Goal: Information Seeking & Learning: Learn about a topic

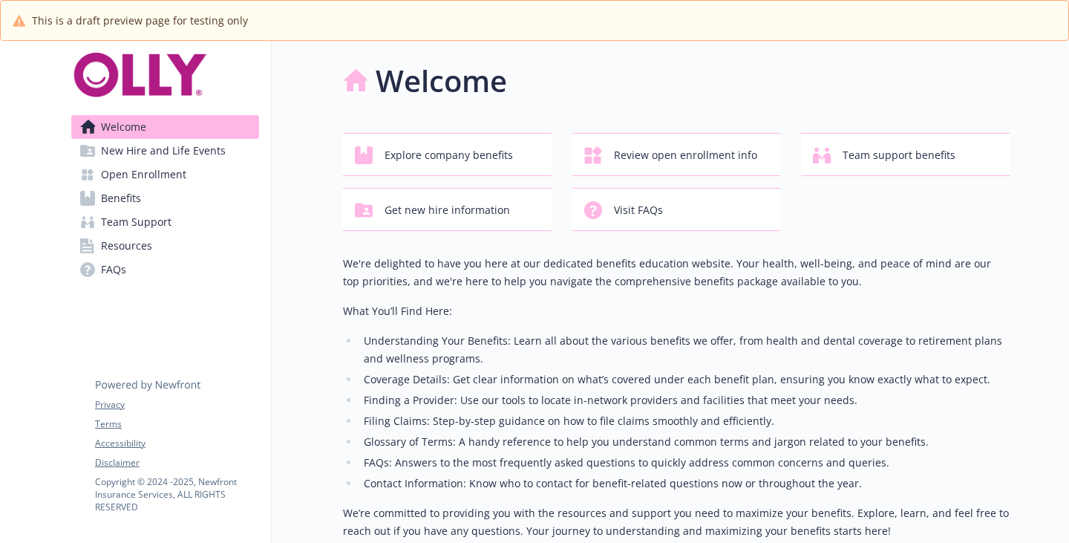
click at [137, 210] on span "Benefits" at bounding box center [121, 198] width 40 height 24
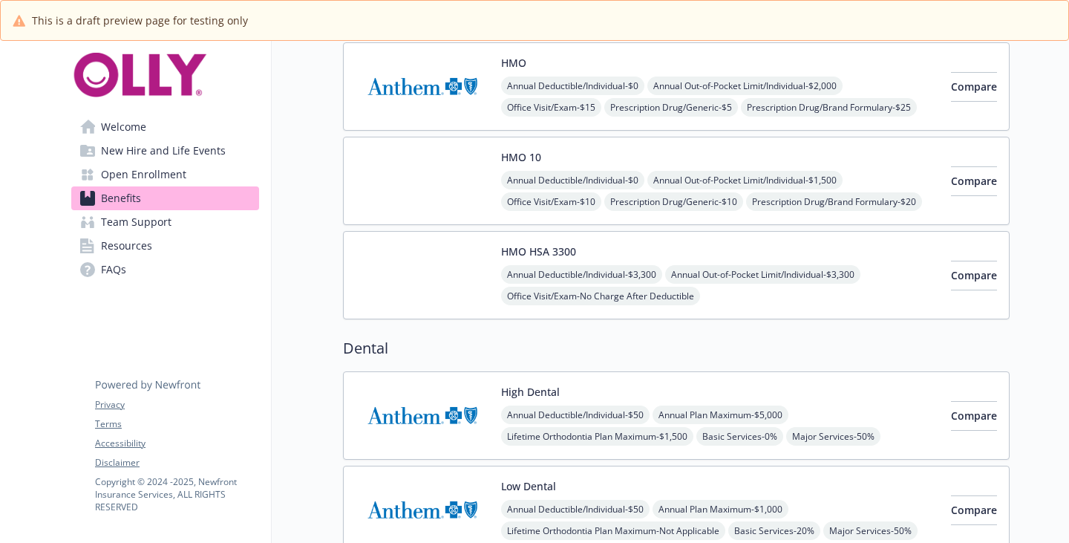
scroll to position [520, 0]
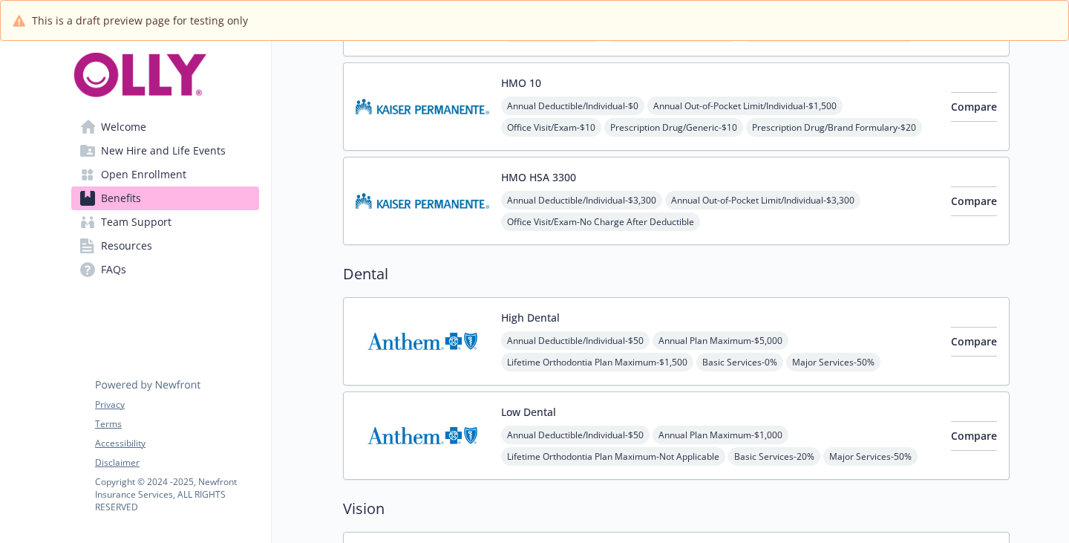
click at [571, 232] on div "HMO HSA 3300 Annual Deductible/Individual - $3,300 Annual Out-of-Pocket Limit/I…" at bounding box center [720, 200] width 438 height 63
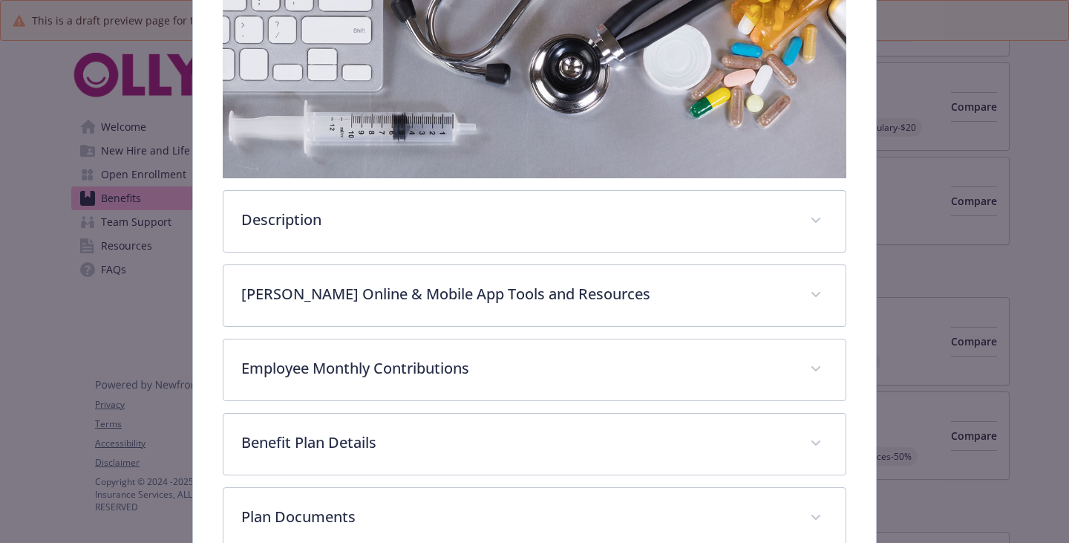
scroll to position [267, 0]
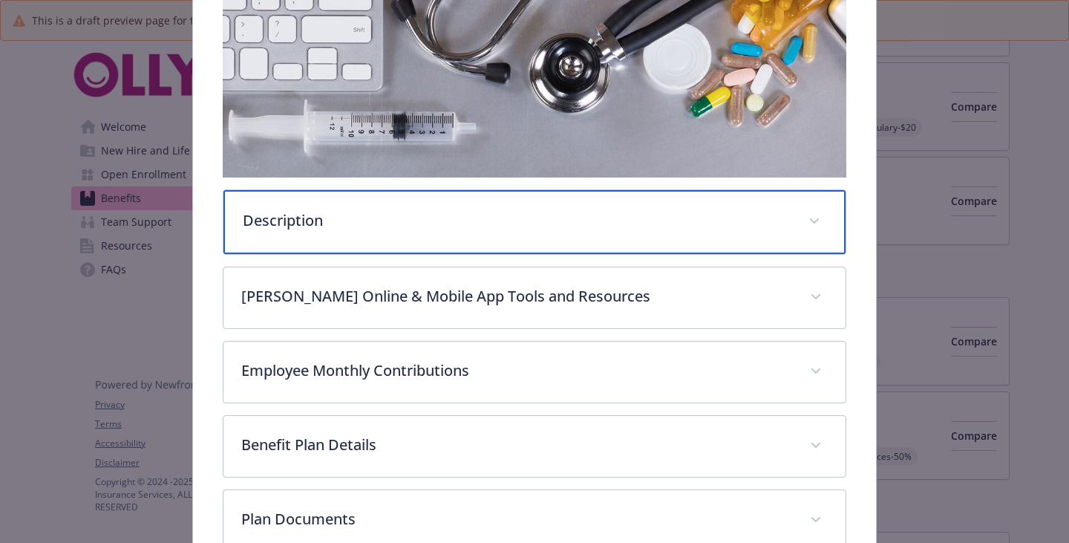
click at [366, 232] on p "Description" at bounding box center [517, 220] width 548 height 22
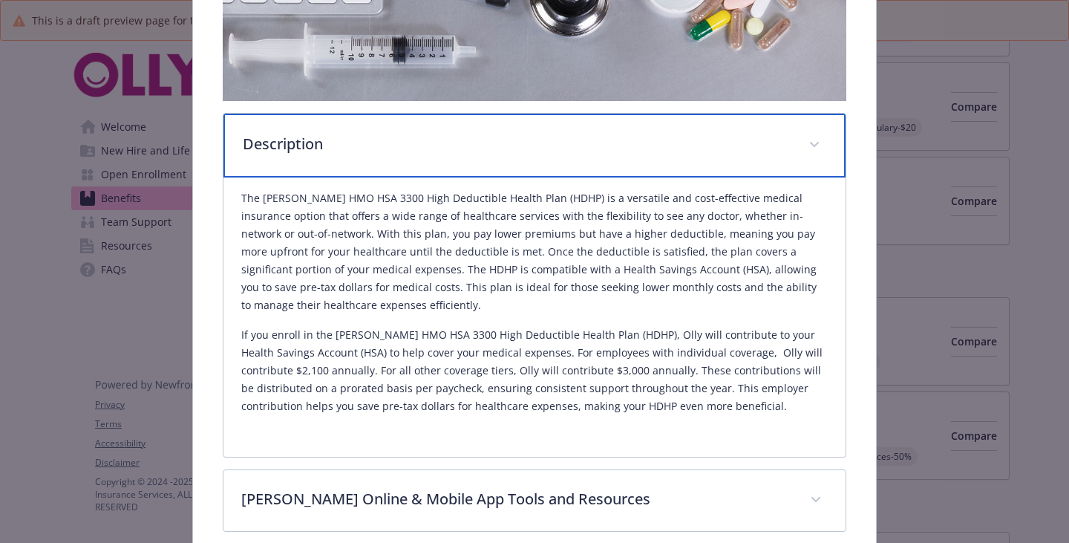
scroll to position [416, 0]
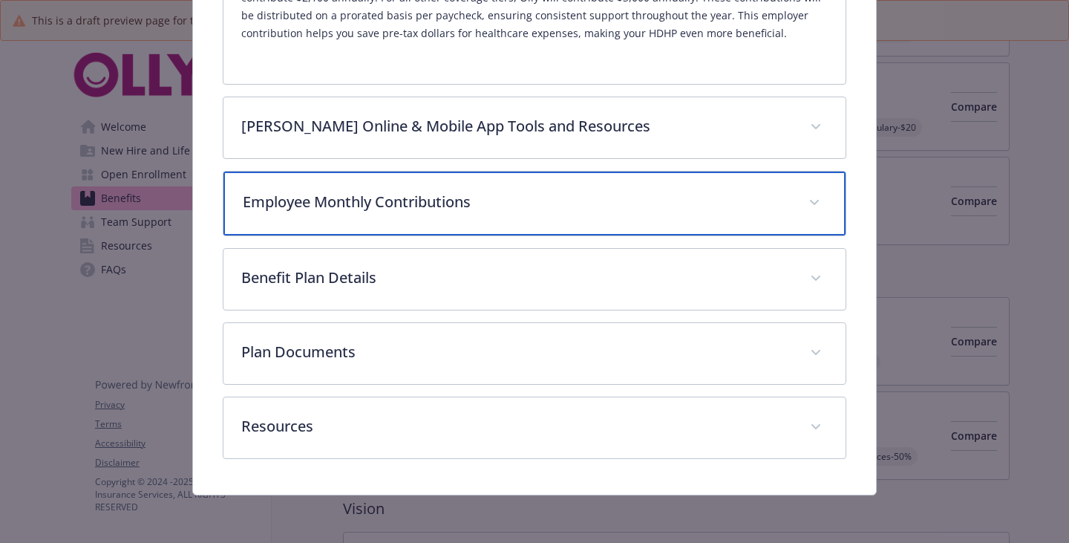
click at [359, 235] on div "Employee Monthly Contributions" at bounding box center [534, 204] width 622 height 64
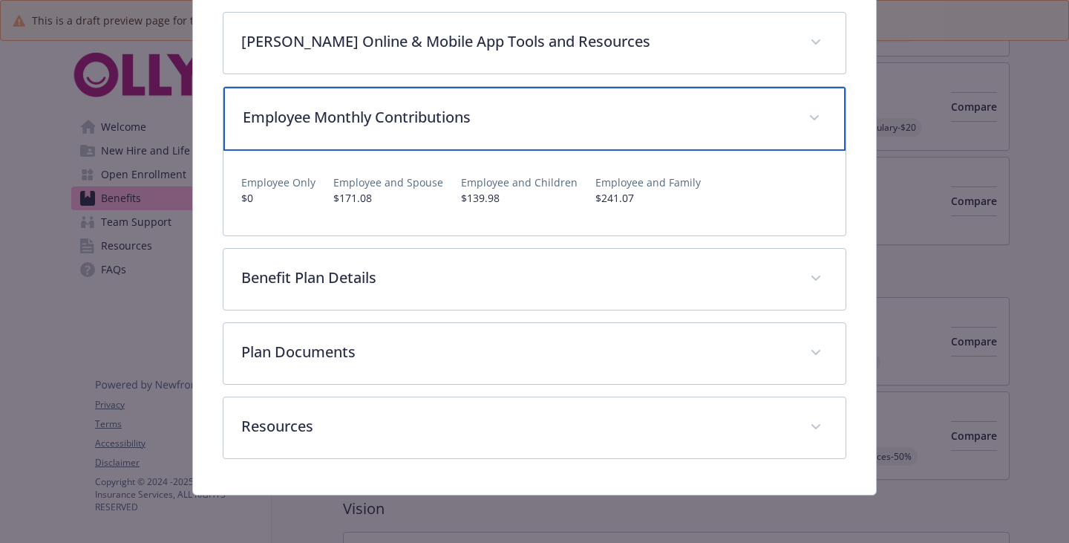
click at [359, 151] on div "Employee Monthly Contributions" at bounding box center [534, 119] width 622 height 64
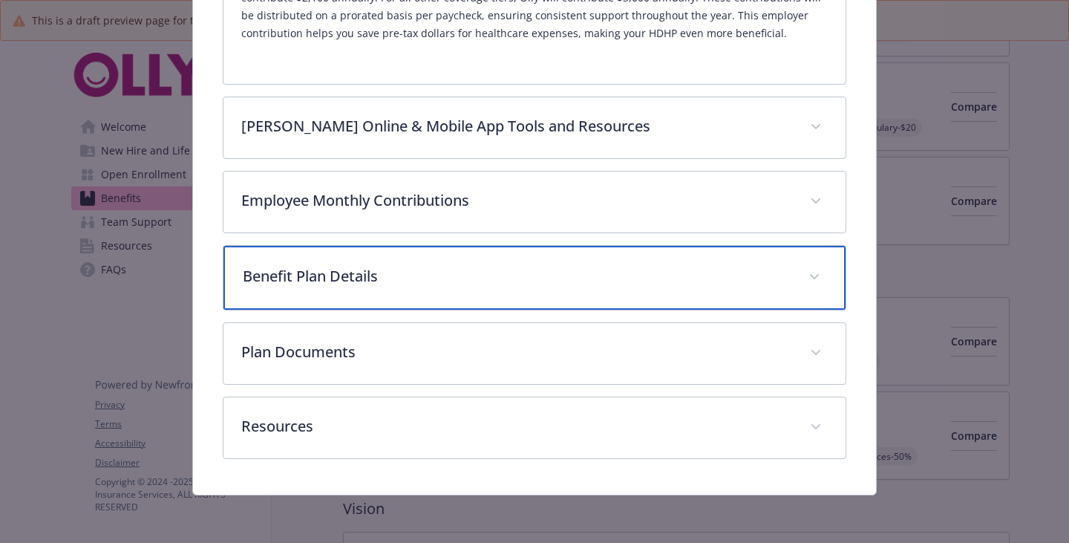
click at [341, 287] on p "Benefit Plan Details" at bounding box center [517, 276] width 548 height 22
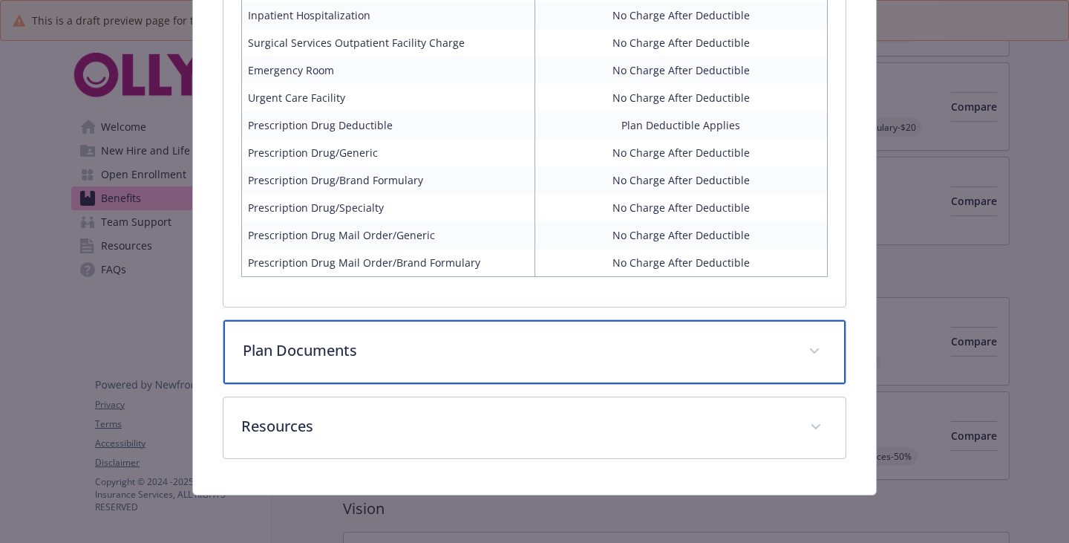
click at [360, 339] on p "Plan Documents" at bounding box center [517, 350] width 548 height 22
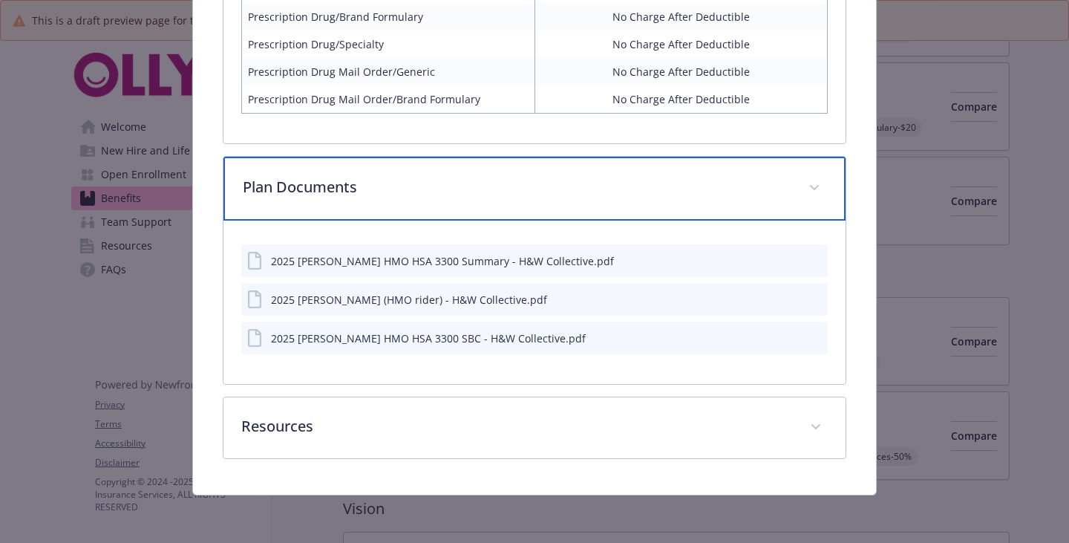
scroll to position [1770, 0]
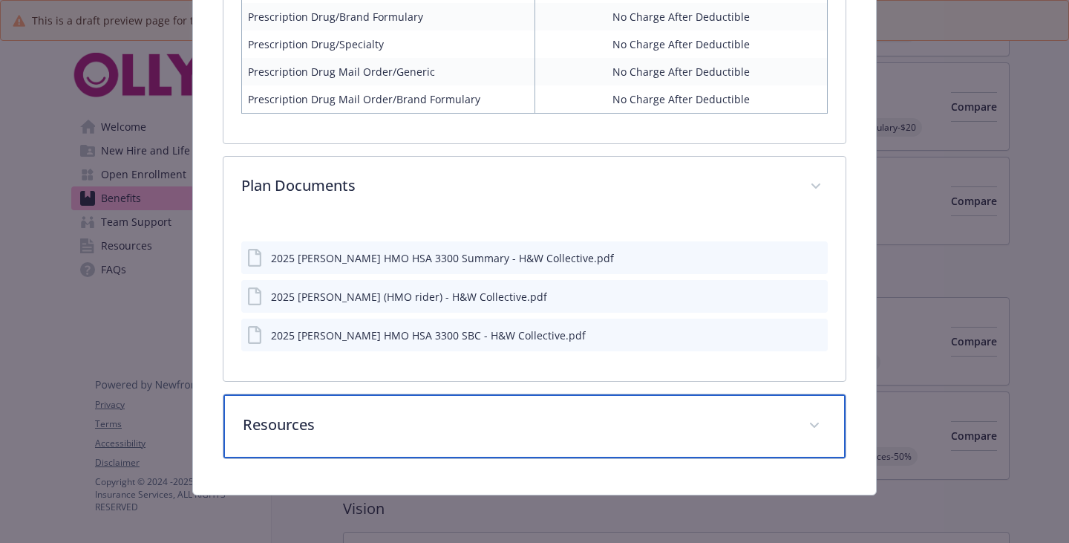
click at [337, 425] on p "Resources" at bounding box center [517, 425] width 548 height 22
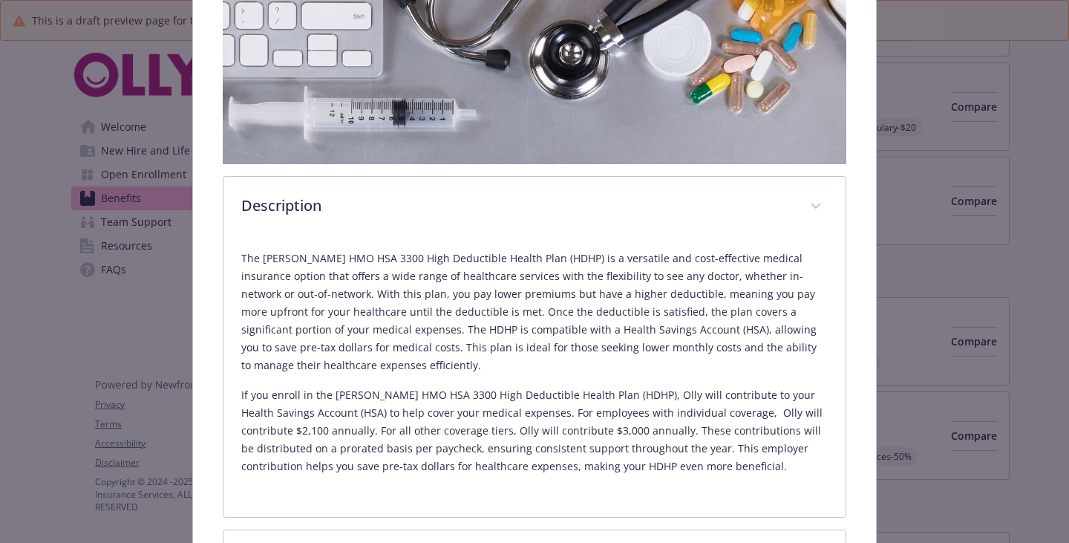
scroll to position [0, 0]
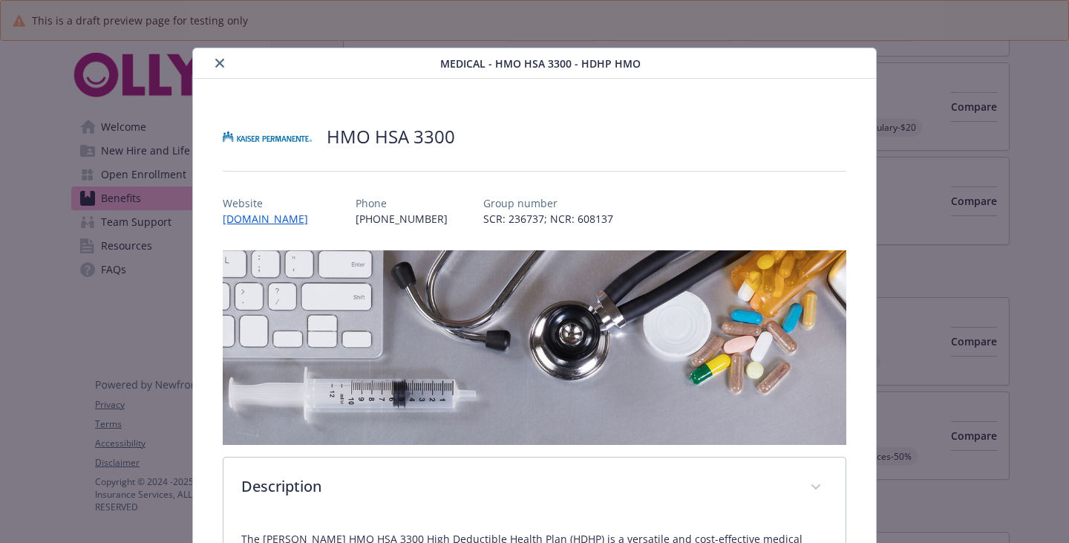
click at [218, 62] on button "close" at bounding box center [220, 63] width 18 height 18
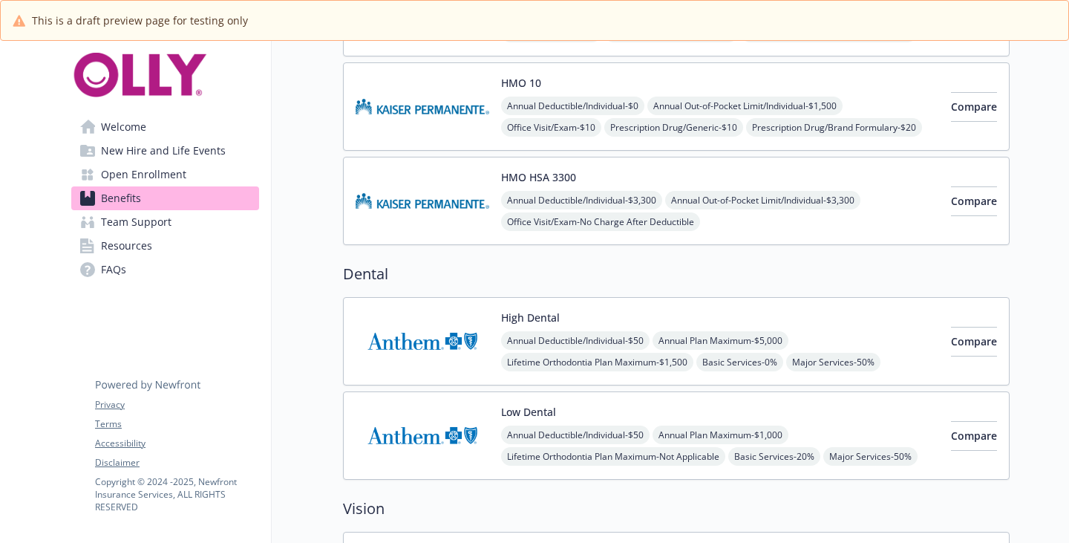
click at [116, 281] on span "FAQs" at bounding box center [113, 270] width 25 height 24
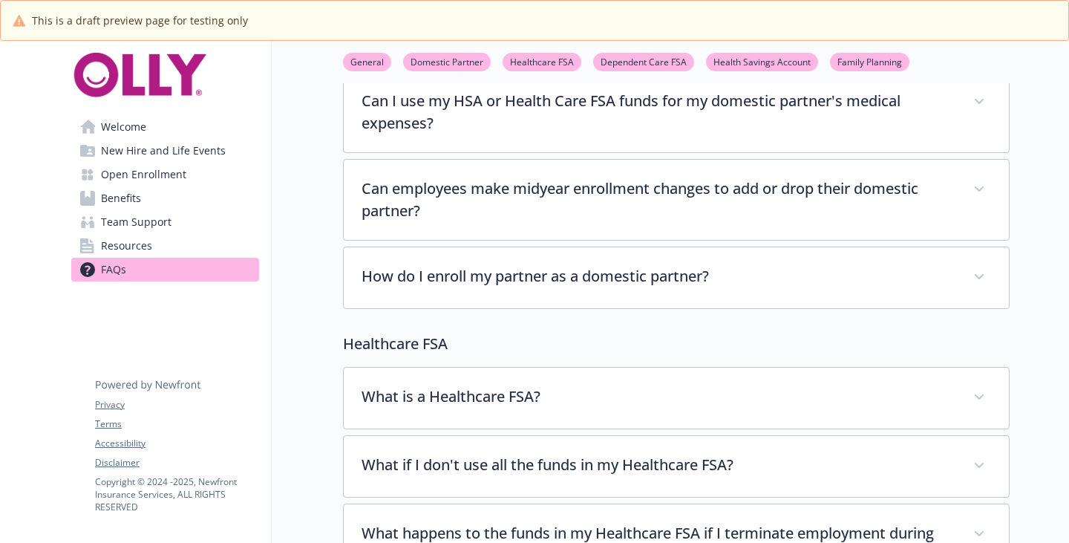
click at [123, 258] on span "Resources" at bounding box center [126, 246] width 51 height 24
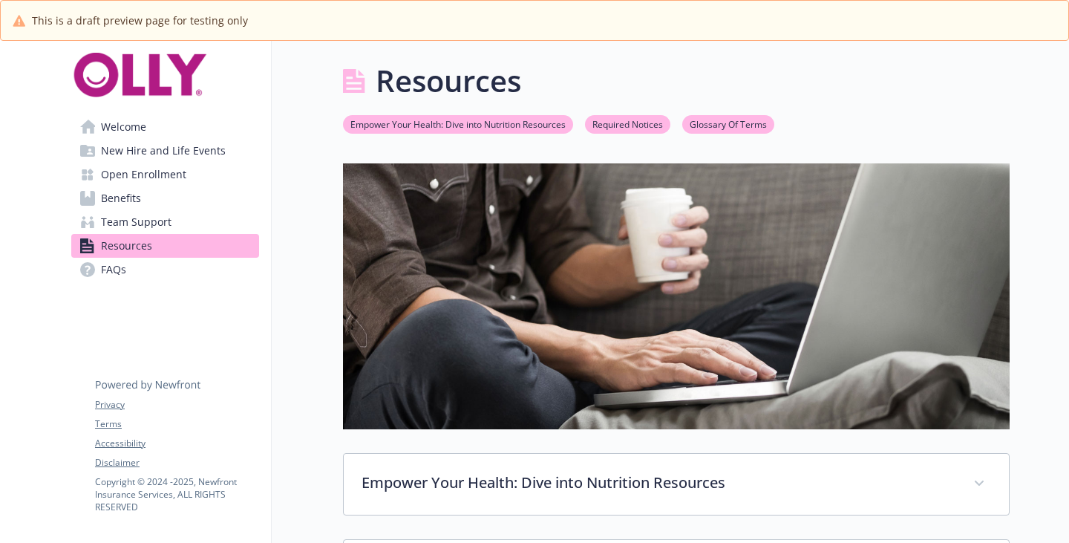
scroll to position [445, 0]
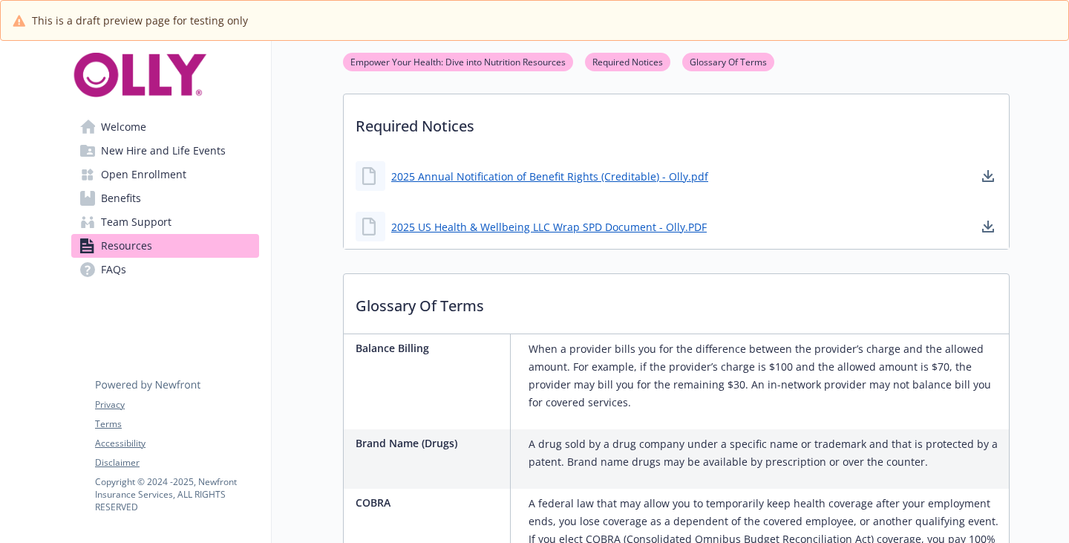
click at [179, 163] on span "New Hire and Life Events" at bounding box center [163, 151] width 125 height 24
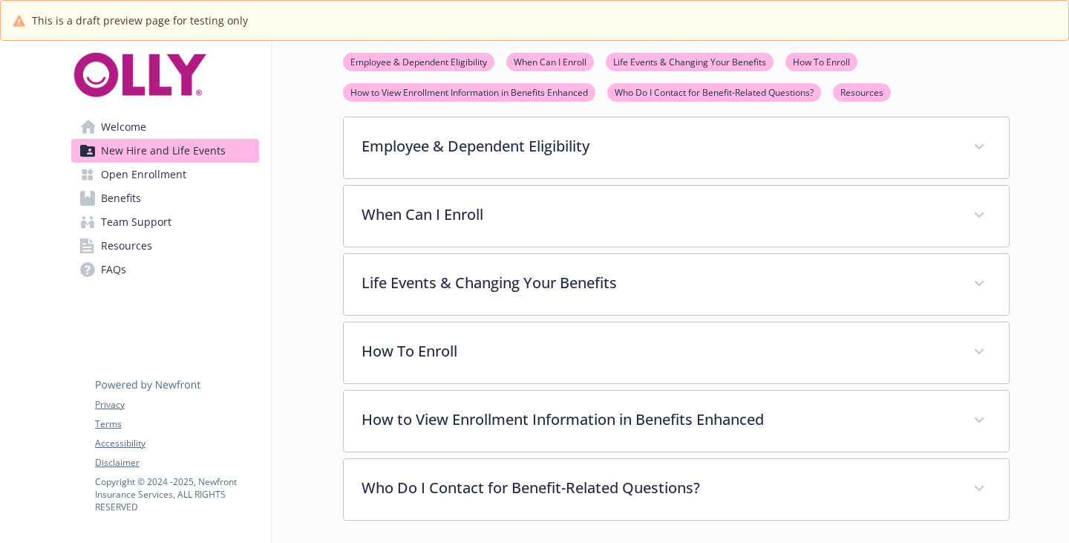
scroll to position [445, 0]
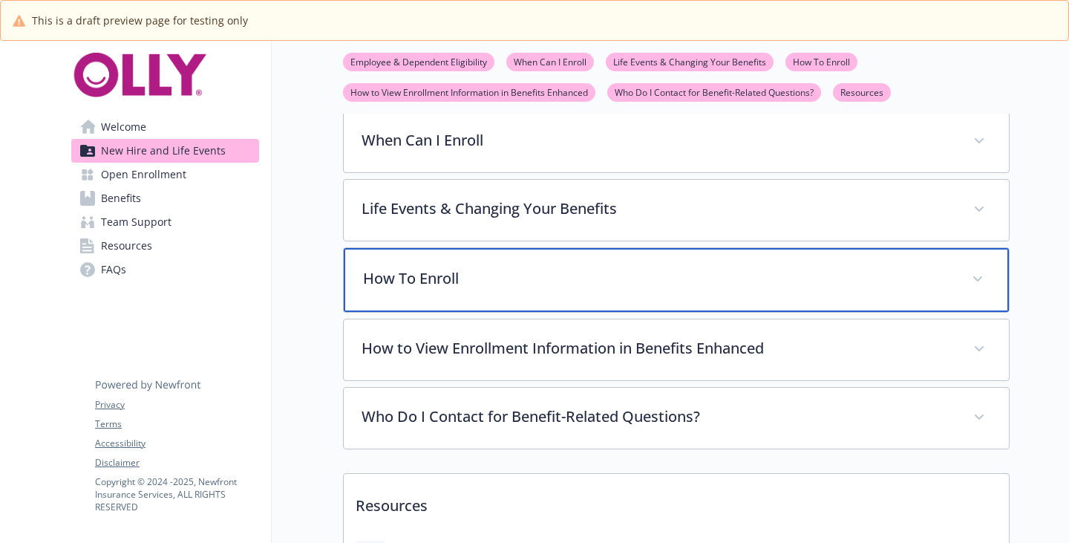
click at [425, 312] on div "How To Enroll" at bounding box center [676, 280] width 665 height 64
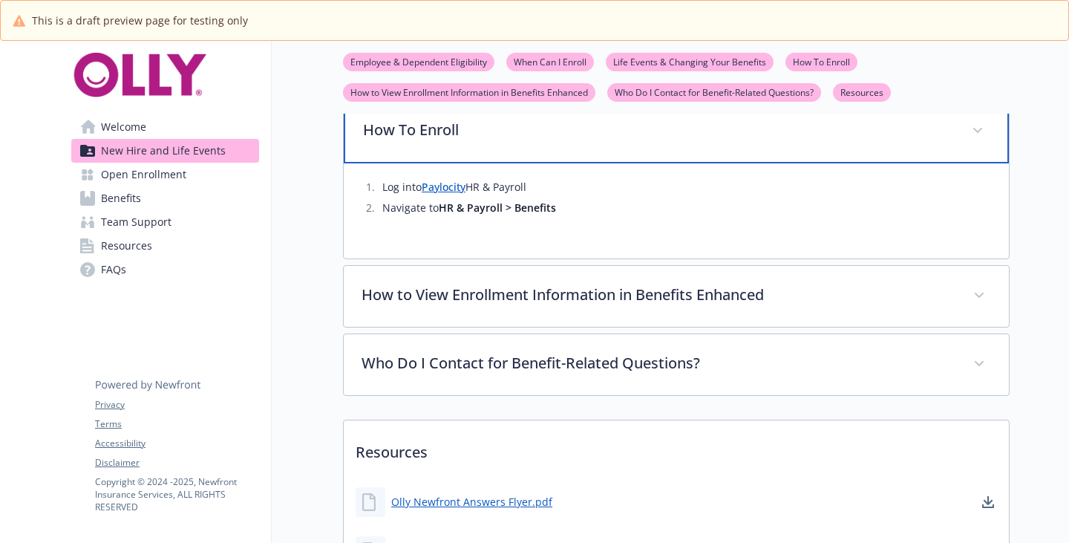
scroll to position [742, 0]
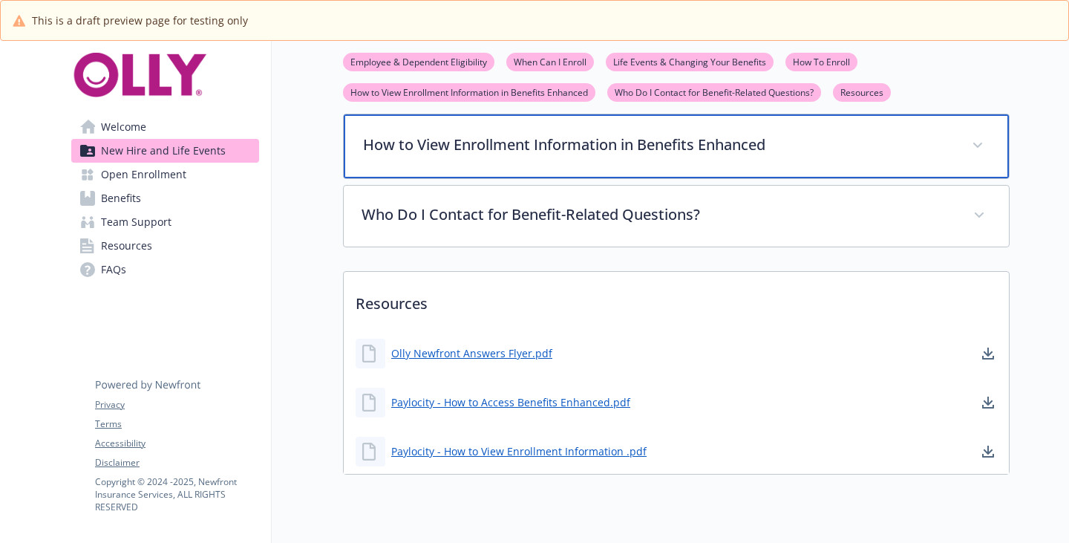
click at [578, 156] on p "How to View Enrollment Information in Benefits Enhanced" at bounding box center [658, 145] width 591 height 22
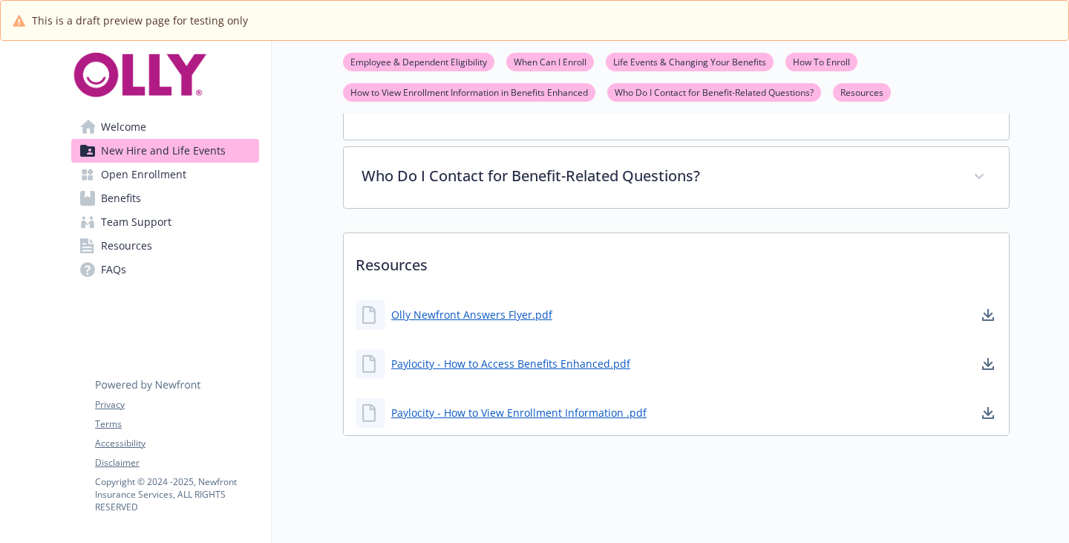
scroll to position [1243, 0]
click at [126, 281] on span "FAQs" at bounding box center [113, 270] width 25 height 24
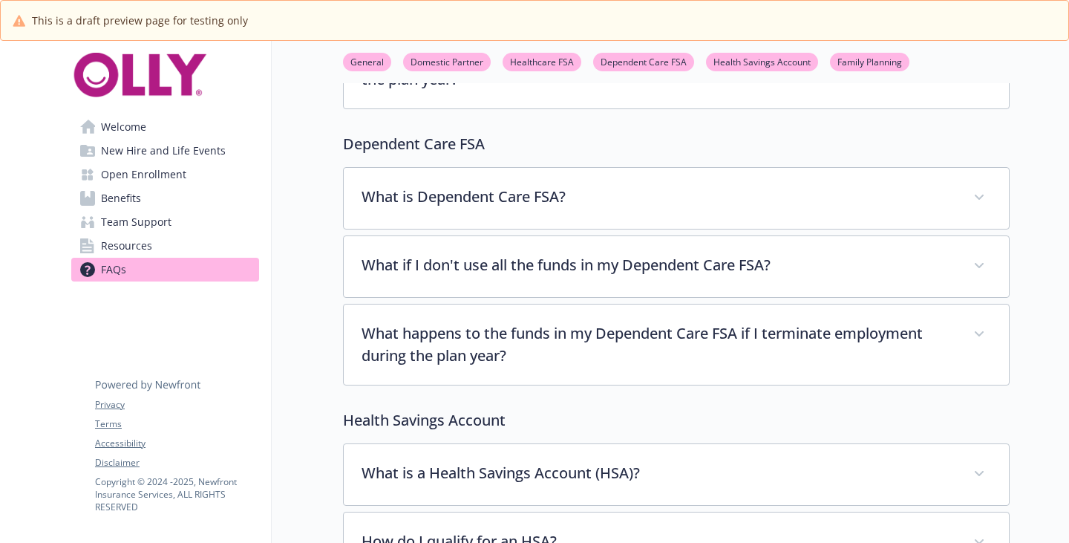
scroll to position [794, 0]
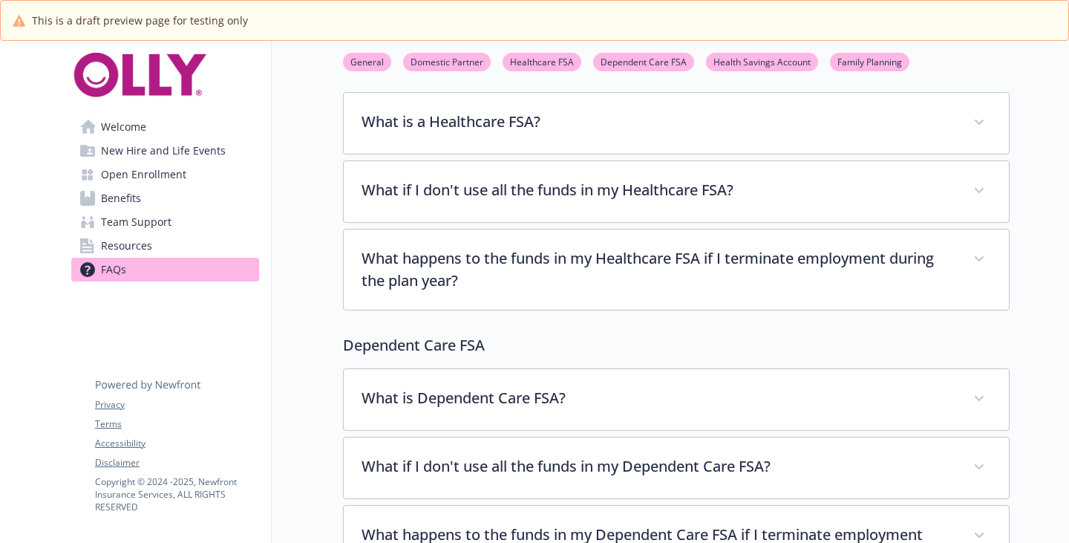
click at [167, 258] on link "Resources" at bounding box center [165, 246] width 188 height 24
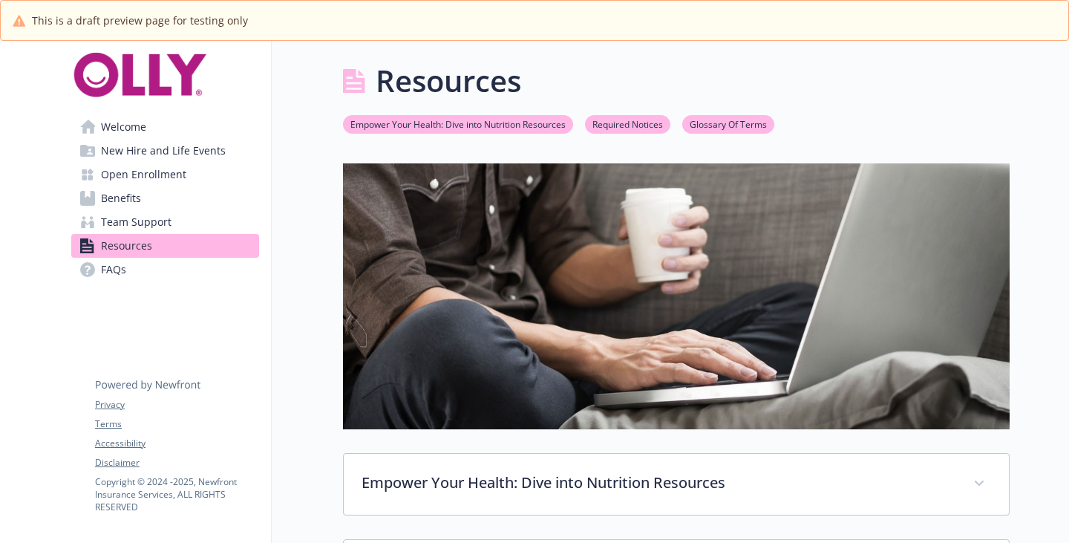
click at [172, 234] on span "Team Support" at bounding box center [136, 222] width 71 height 24
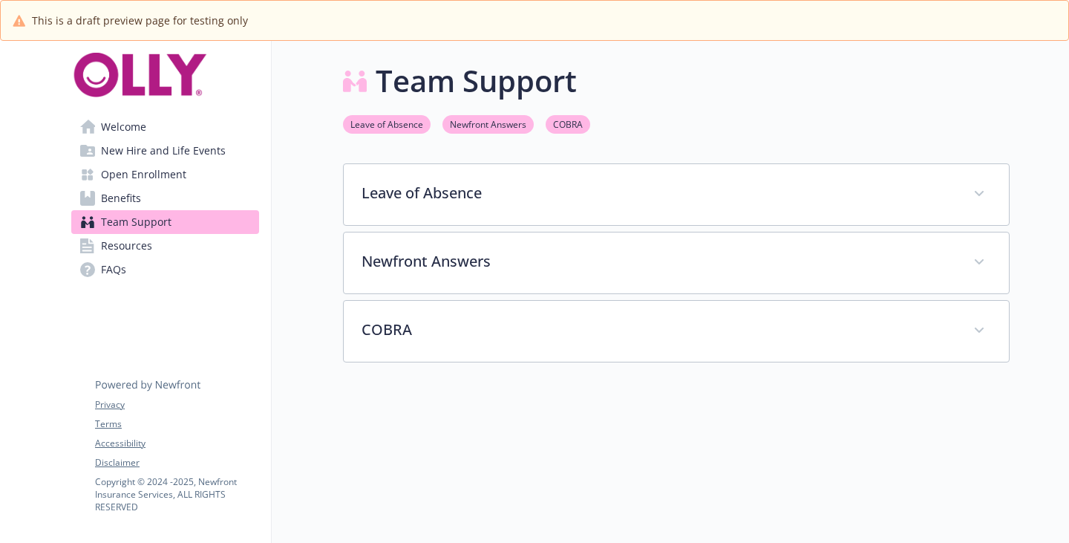
click at [148, 210] on link "Benefits" at bounding box center [165, 198] width 188 height 24
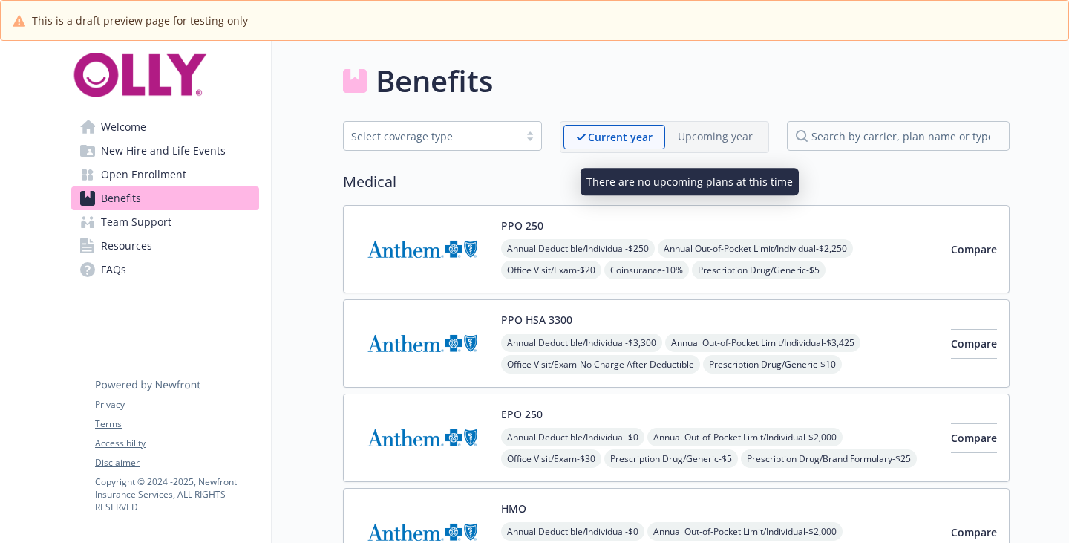
click at [692, 143] on p "Upcoming year" at bounding box center [715, 136] width 75 height 16
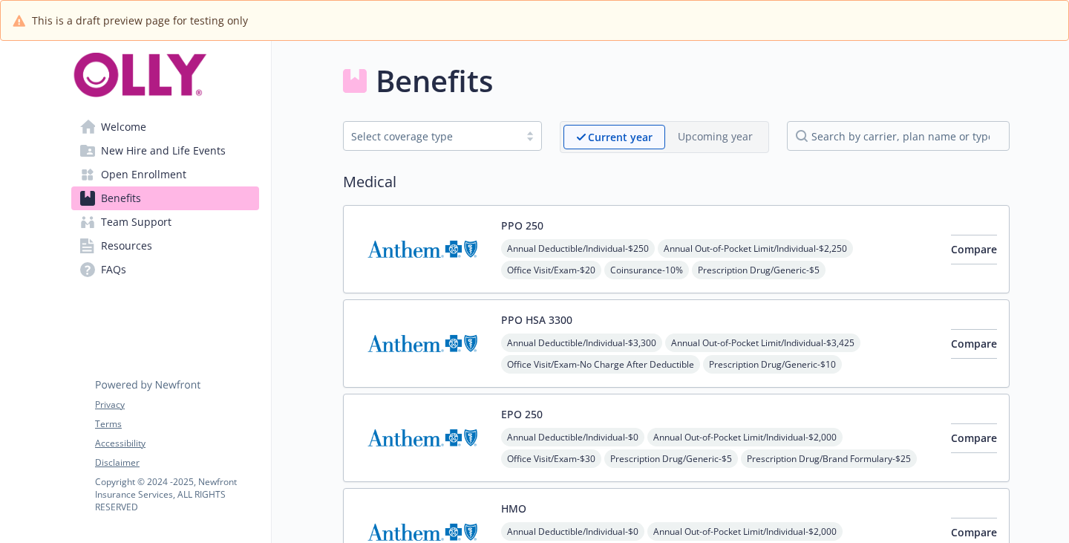
click at [117, 186] on span "Open Enrollment" at bounding box center [143, 175] width 85 height 24
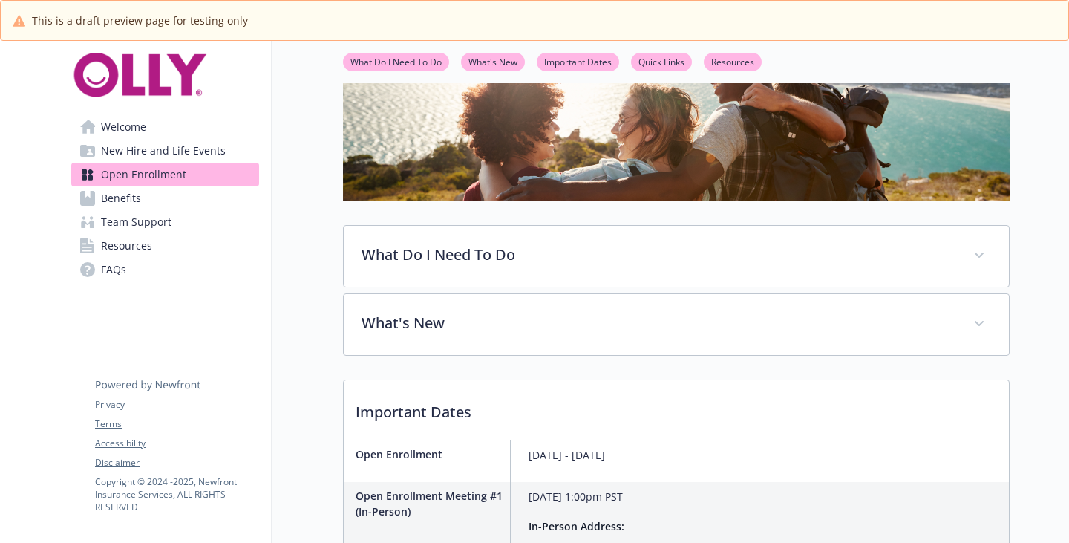
scroll to position [371, 0]
